Goal: Task Accomplishment & Management: Manage account settings

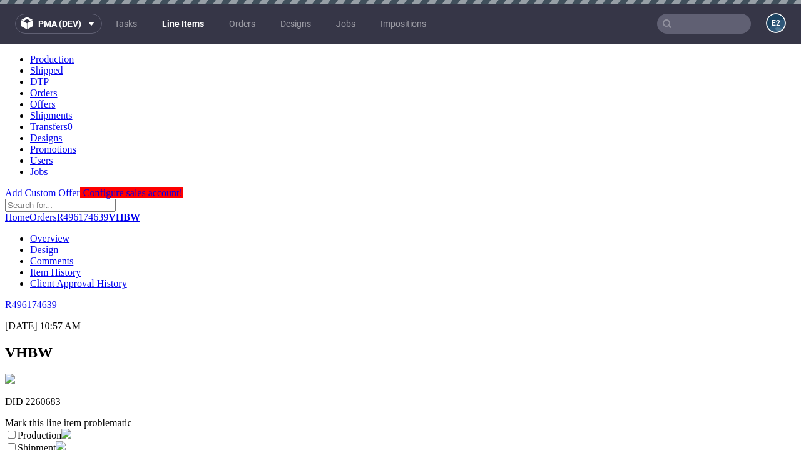
scroll to position [220, 0]
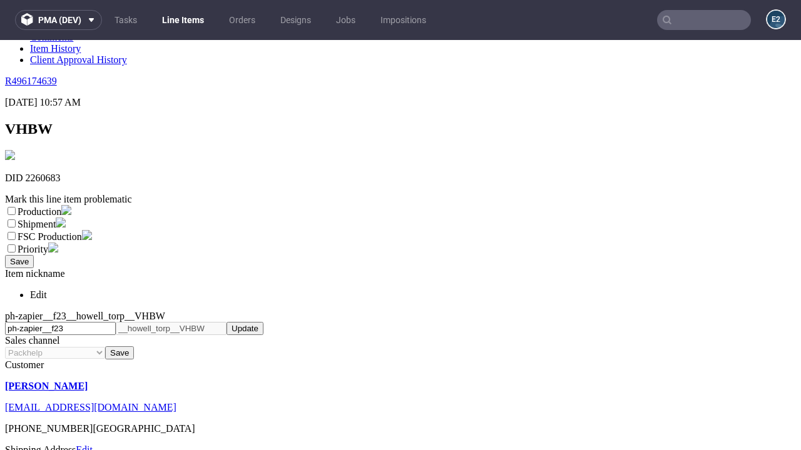
select select "dtp_ca_needed"
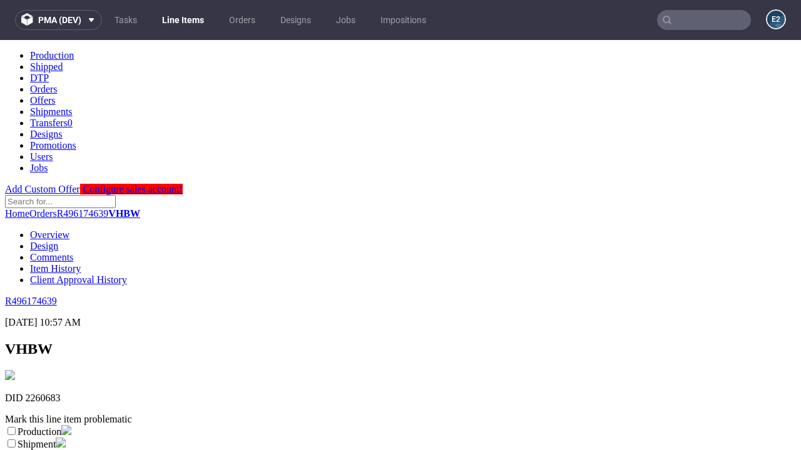
scroll to position [0, 0]
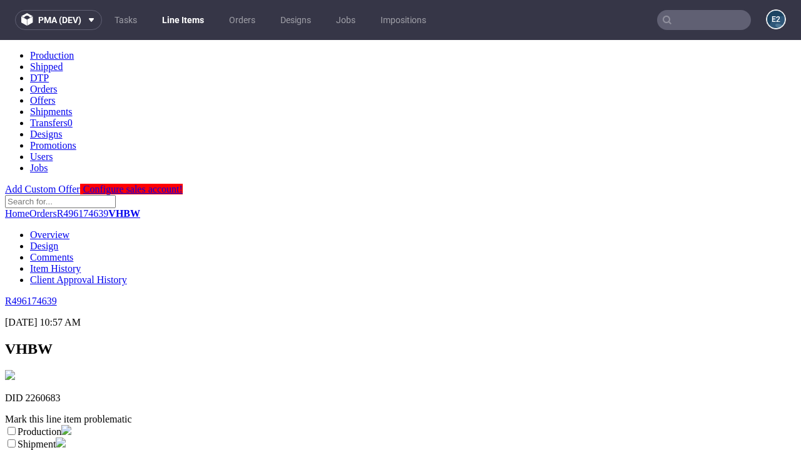
checkbox input "true"
